Goal: Task Accomplishment & Management: Manage account settings

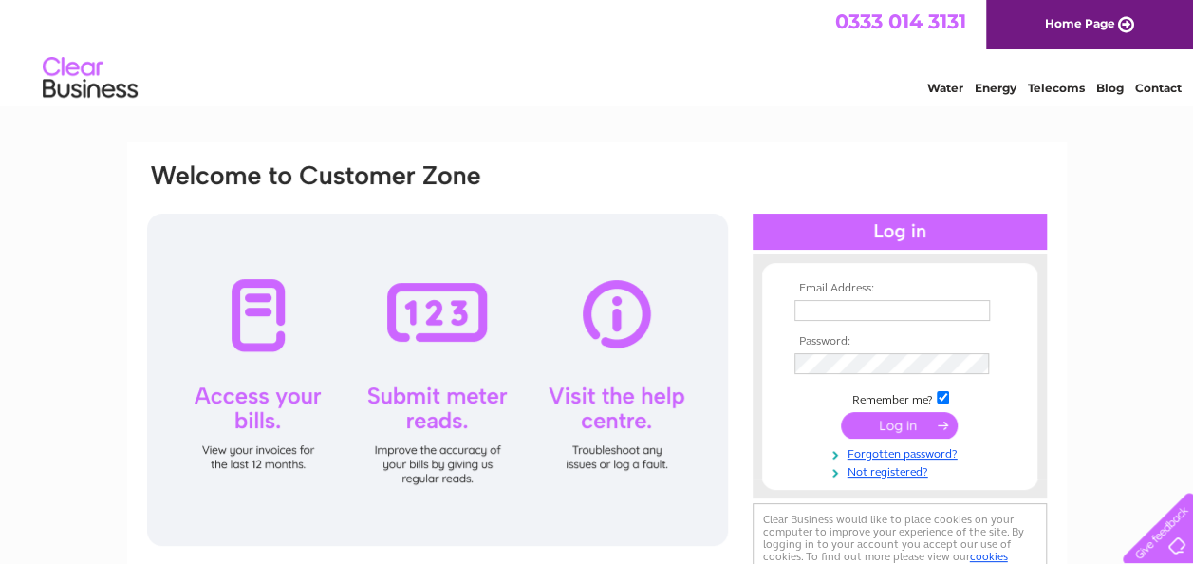
type input "bev@cakesbydesignuk.co.uk"
click at [885, 427] on input "submit" at bounding box center [899, 425] width 117 height 27
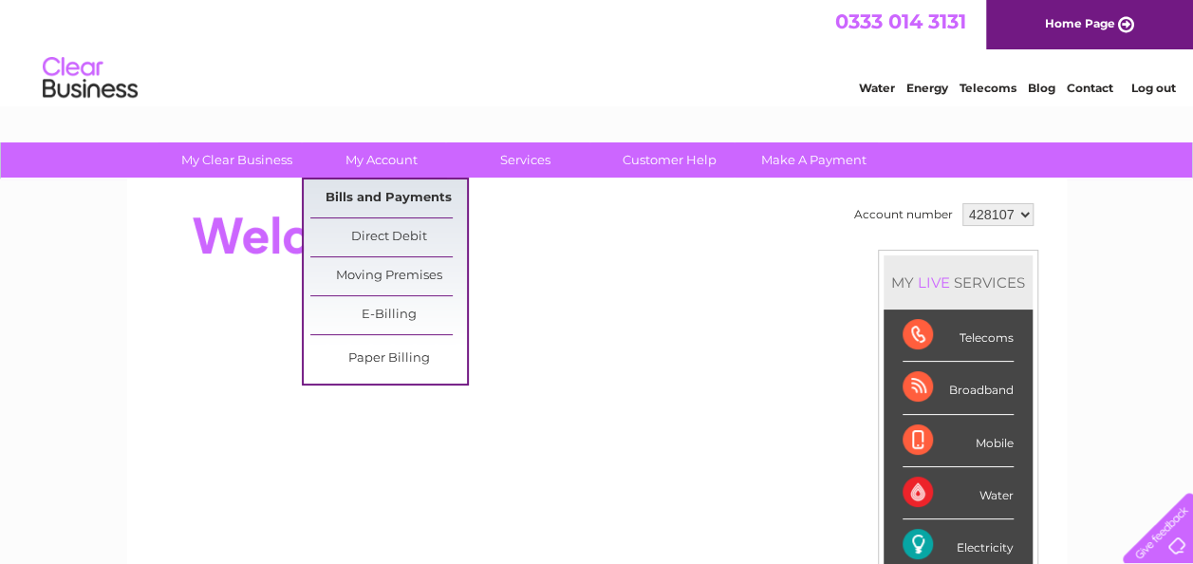
click at [372, 192] on link "Bills and Payments" at bounding box center [388, 198] width 157 height 38
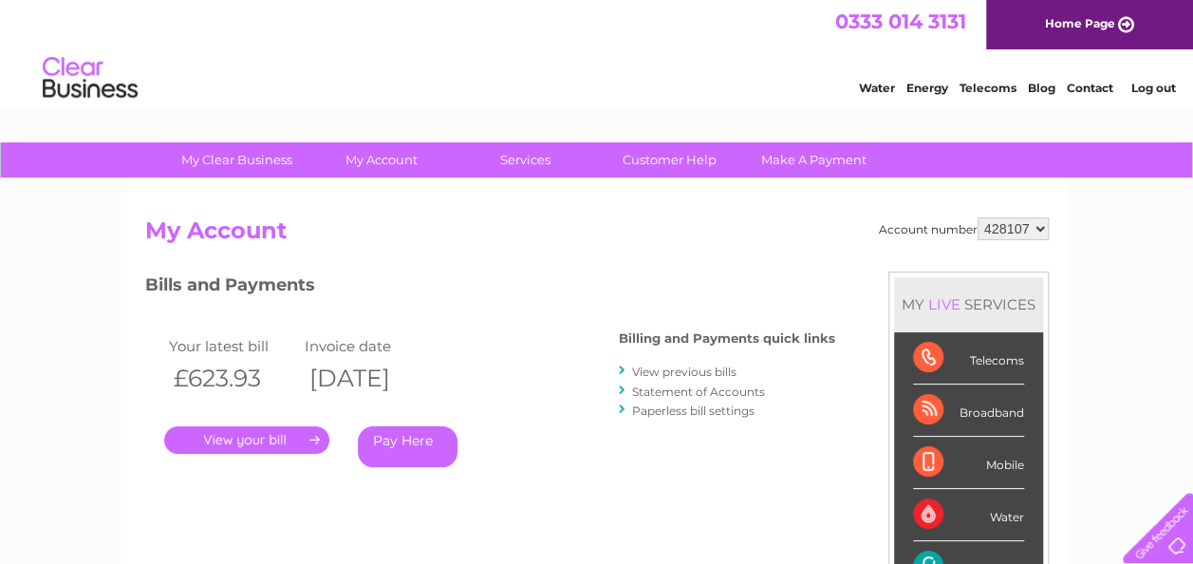
click at [1037, 231] on select "428107 428134" at bounding box center [1012, 228] width 71 height 23
select select "428134"
click at [977, 217] on select "428107 428134" at bounding box center [1012, 228] width 71 height 23
click at [269, 428] on link "." at bounding box center [246, 440] width 165 height 28
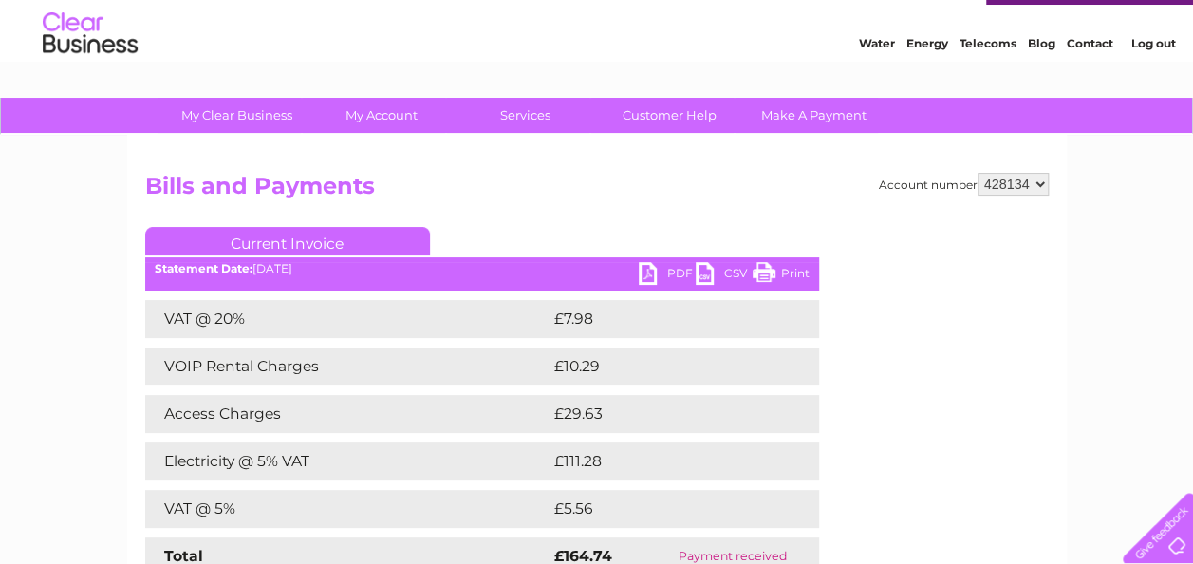
scroll to position [47, 0]
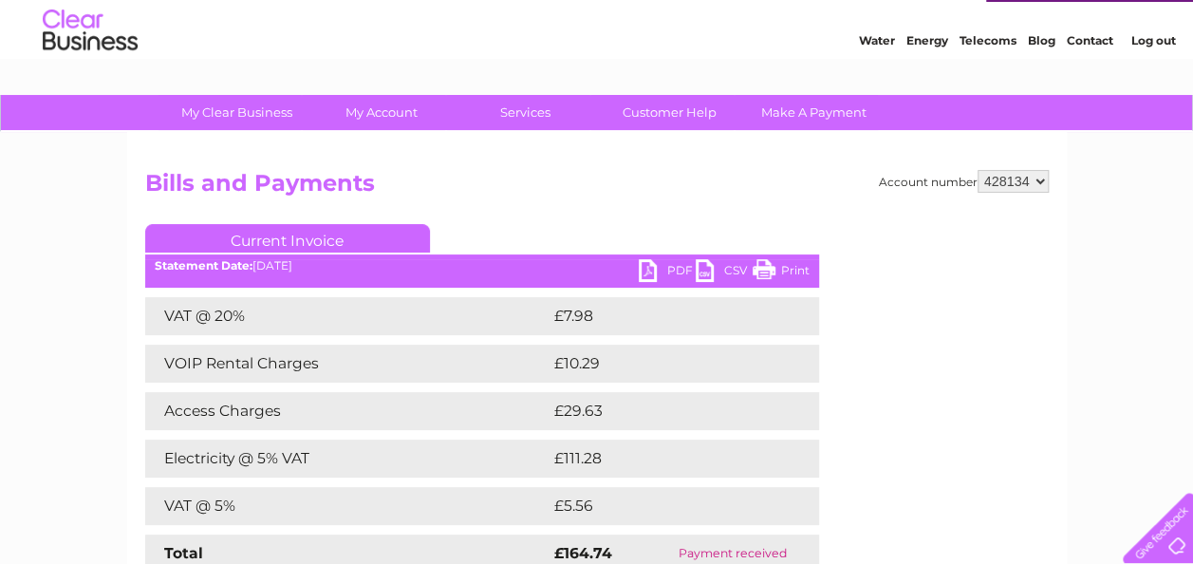
click at [651, 263] on link "PDF" at bounding box center [667, 273] width 57 height 28
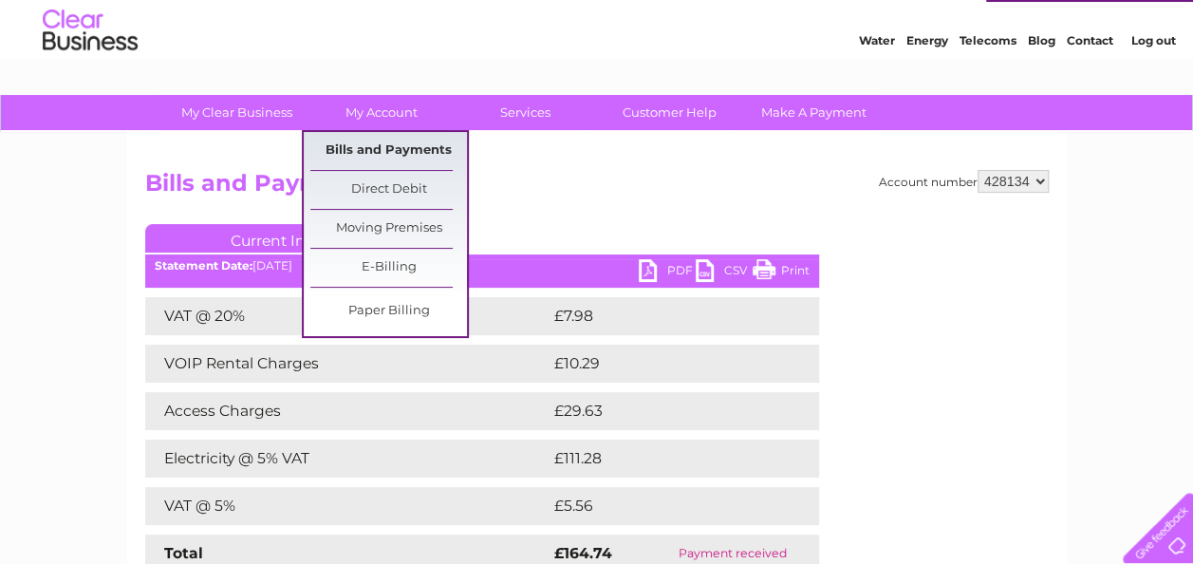
click at [380, 144] on link "Bills and Payments" at bounding box center [388, 151] width 157 height 38
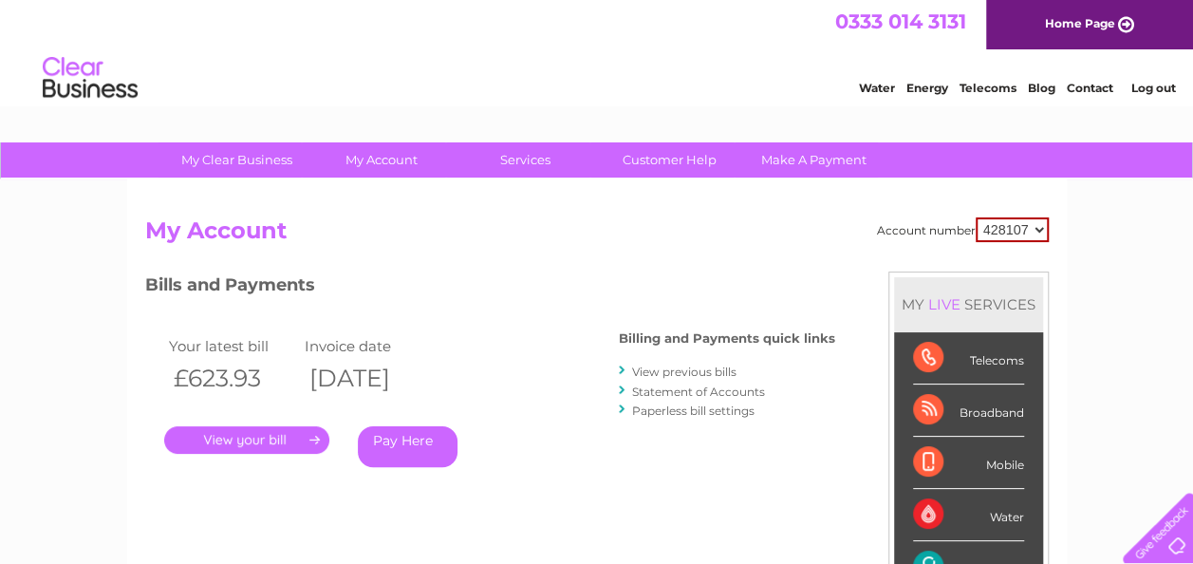
click at [1038, 226] on select "428107 428134" at bounding box center [1011, 229] width 73 height 25
select select "428134"
click at [975, 217] on select "428107 428134" at bounding box center [1011, 229] width 73 height 25
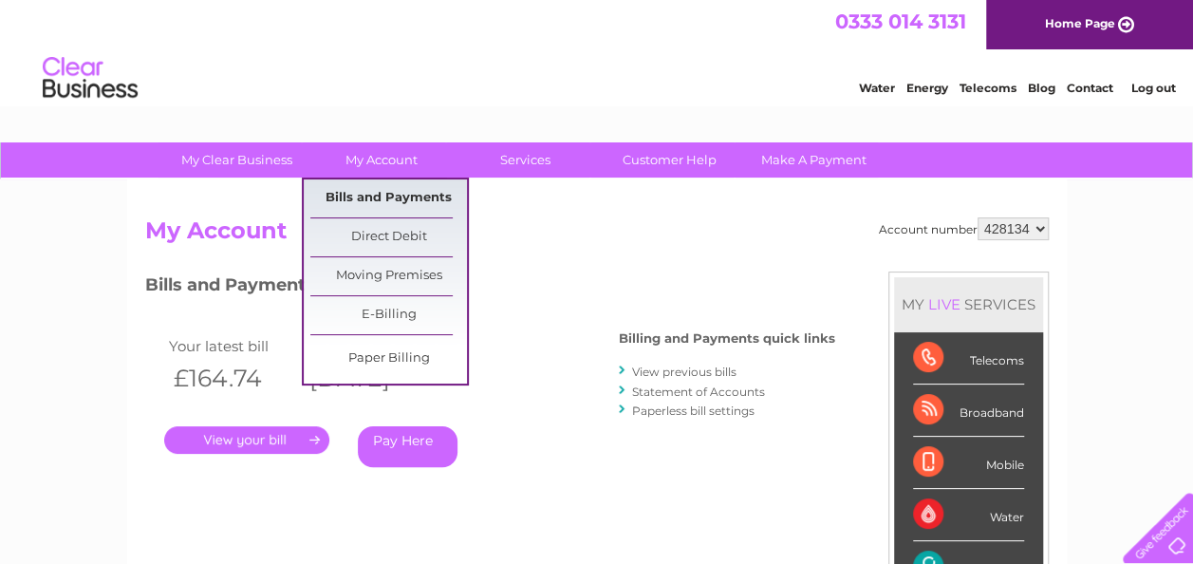
click at [399, 194] on link "Bills and Payments" at bounding box center [388, 198] width 157 height 38
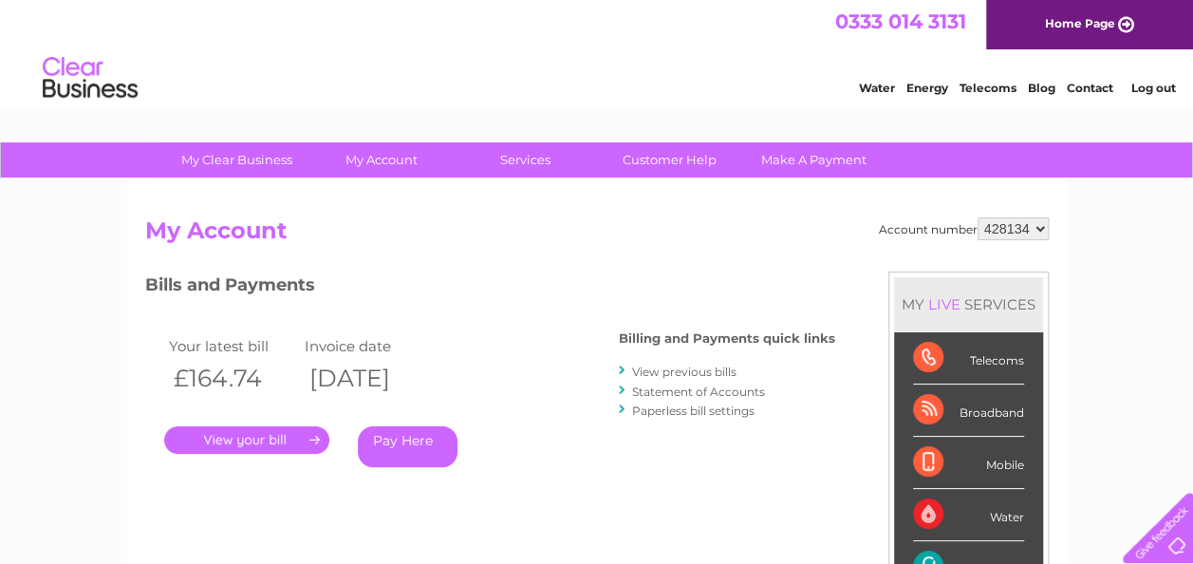
click at [667, 373] on link "View previous bills" at bounding box center [684, 371] width 104 height 14
click at [670, 370] on link "View previous bills" at bounding box center [684, 371] width 104 height 14
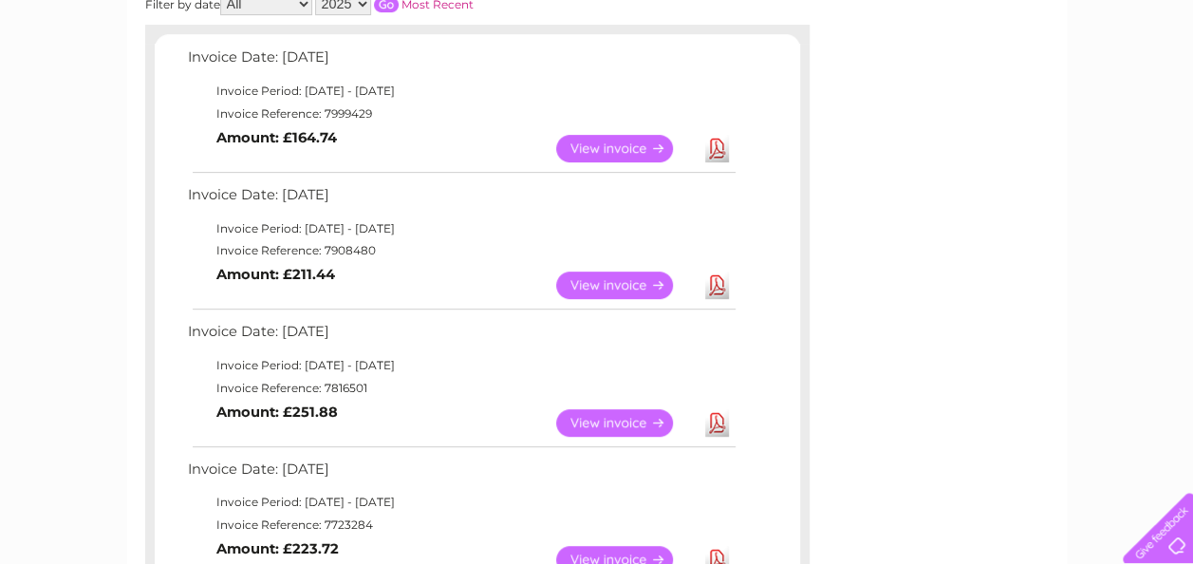
scroll to position [330, 0]
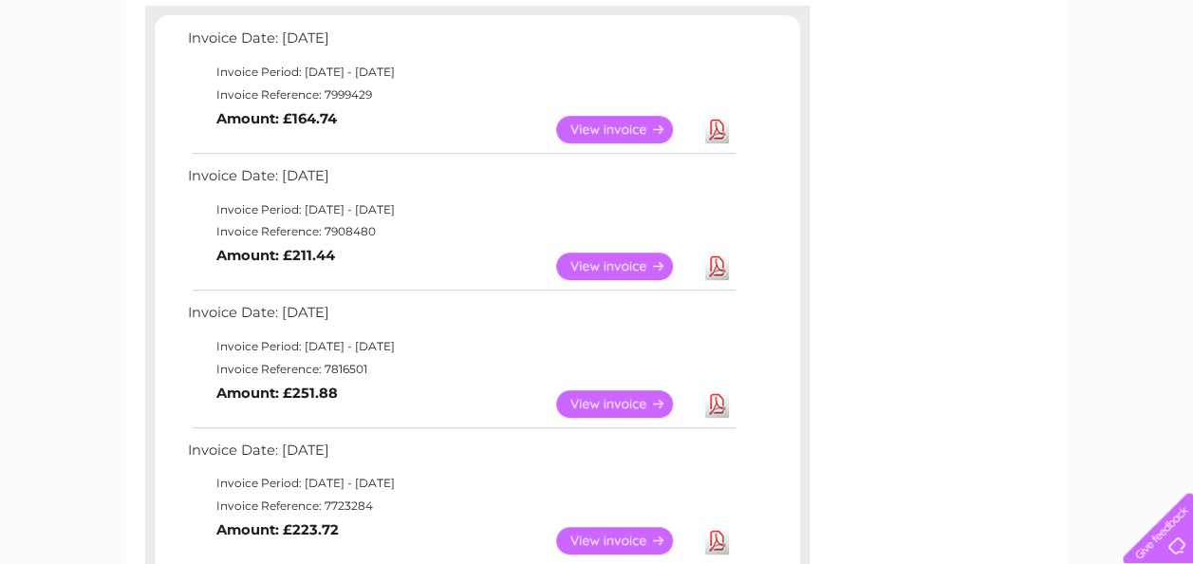
click at [588, 401] on link "View" at bounding box center [625, 404] width 139 height 28
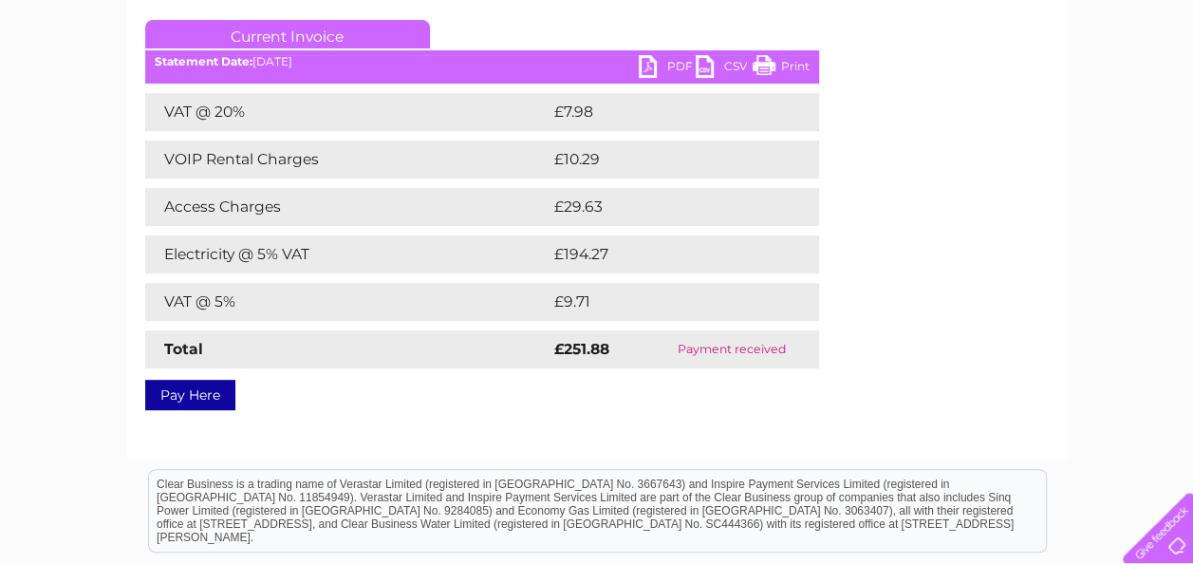
scroll to position [248, 0]
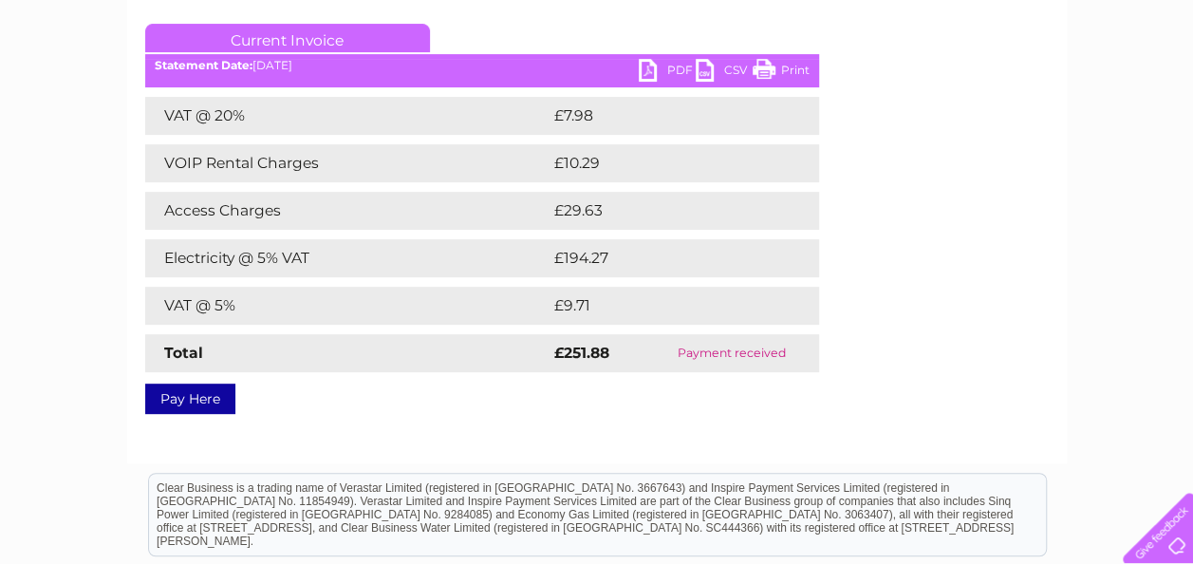
click at [650, 72] on link "PDF" at bounding box center [667, 73] width 57 height 28
